Goal: Information Seeking & Learning: Find specific fact

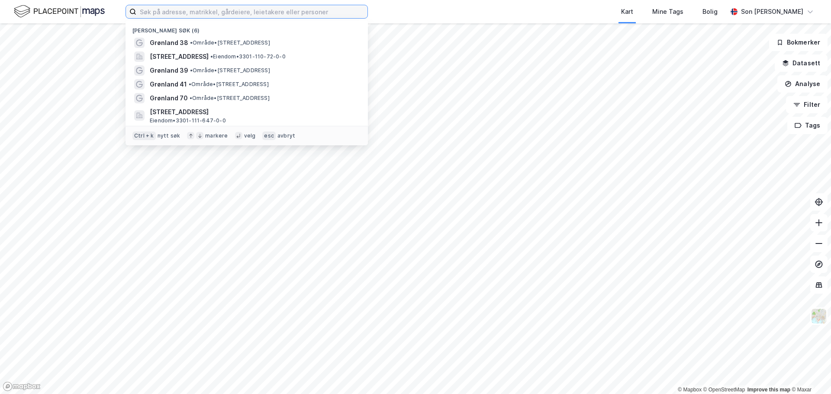
click at [158, 7] on input at bounding box center [251, 11] width 231 height 13
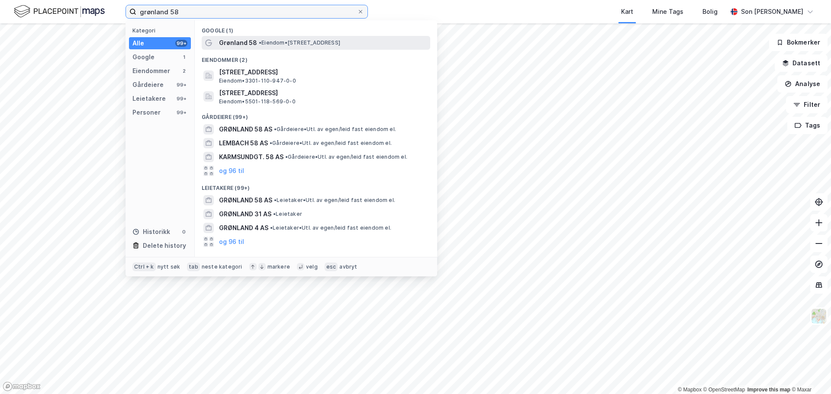
type input "grønland 58"
click at [300, 45] on span "• Eiendom • [STREET_ADDRESS]" at bounding box center [299, 42] width 81 height 7
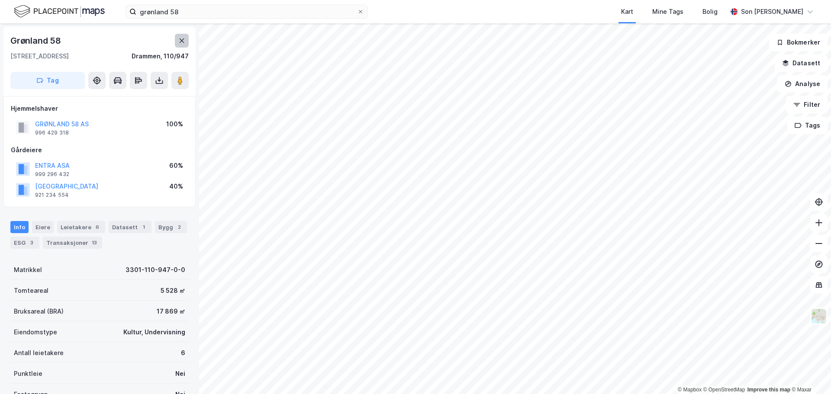
click at [184, 36] on button at bounding box center [182, 41] width 14 height 14
click at [37, 223] on div "Eiere" at bounding box center [43, 227] width 22 height 12
